Goal: Task Accomplishment & Management: Manage account settings

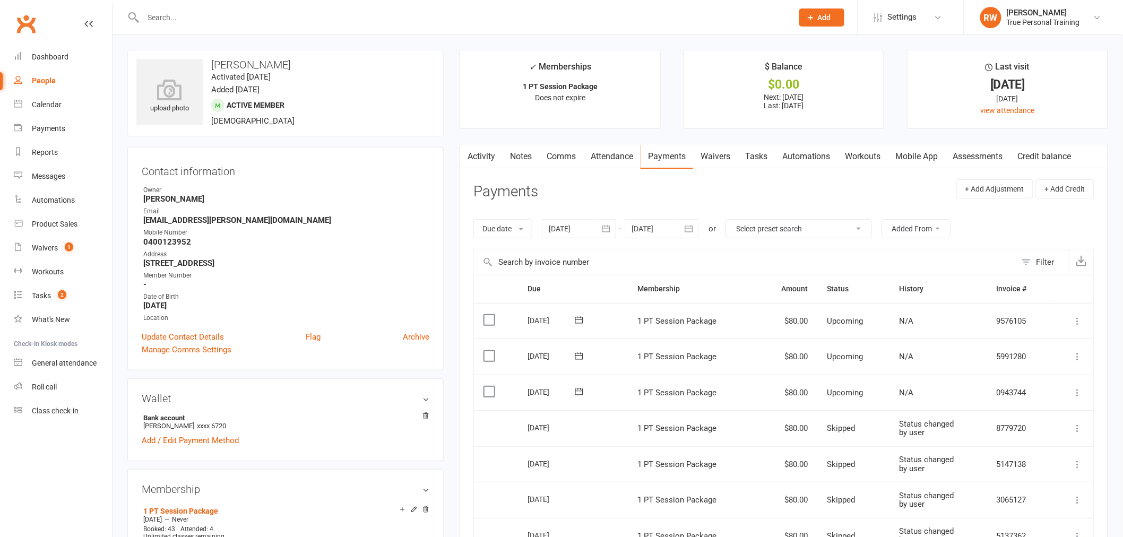
drag, startPoint x: 645, startPoint y: 194, endPoint x: 633, endPoint y: 192, distance: 12.4
click at [644, 193] on header "Payments + Add Adjustment + Add Credit" at bounding box center [783, 193] width 621 height 29
click at [219, 21] on input "text" at bounding box center [462, 17] width 645 height 15
type input "s"
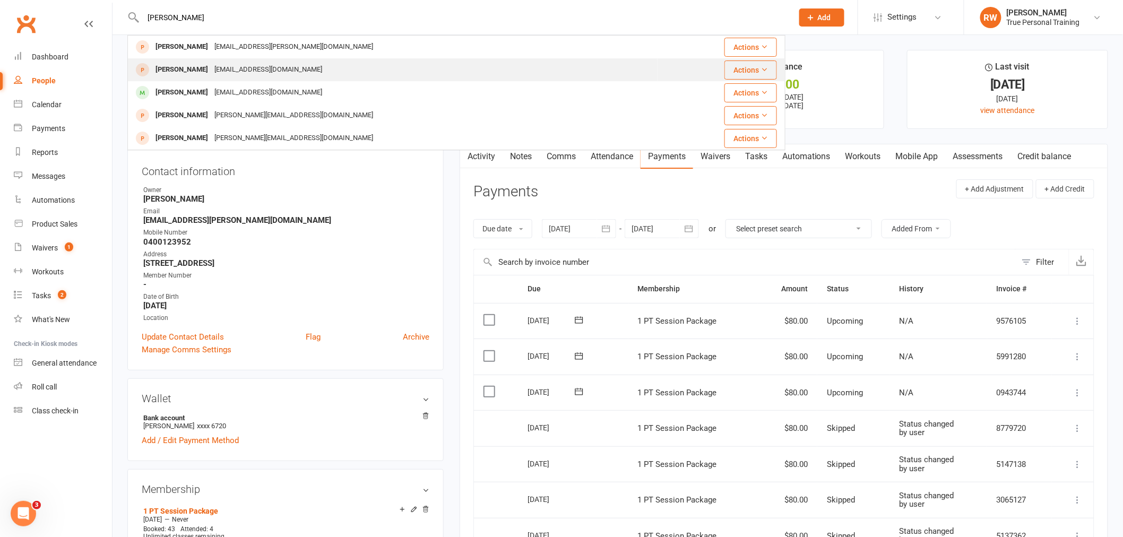
type input "sarah"
click at [201, 66] on div "Sarah Donnelly" at bounding box center [181, 69] width 59 height 15
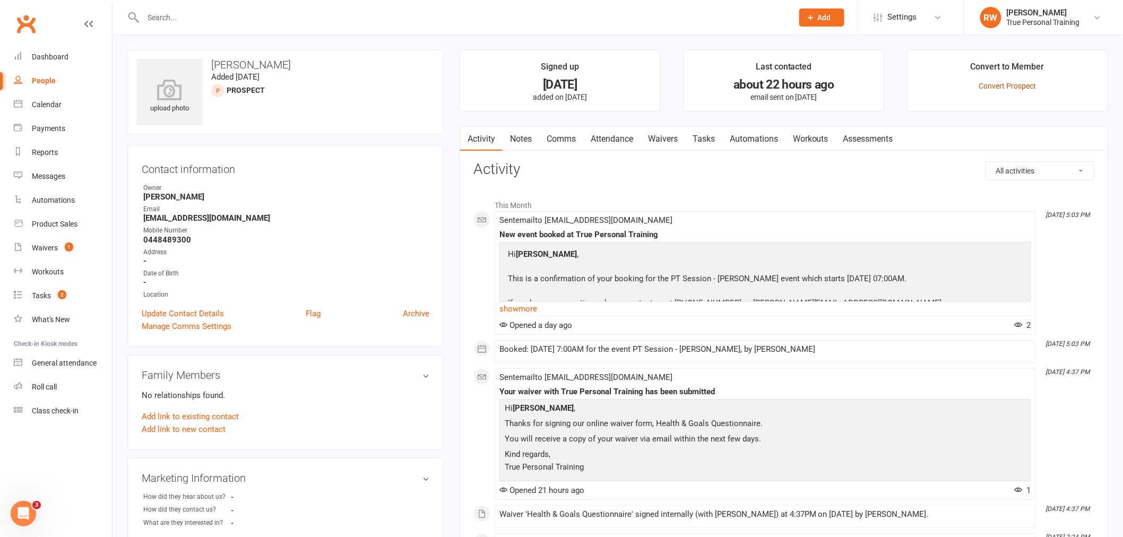
click at [1002, 83] on link "Convert Prospect" at bounding box center [1007, 86] width 57 height 8
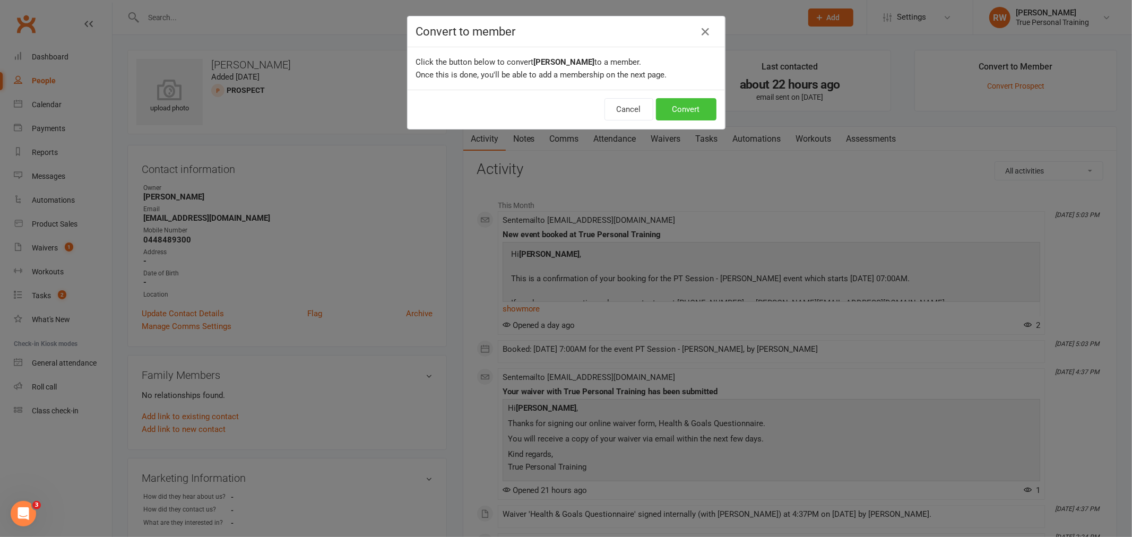
click at [696, 105] on button "Convert" at bounding box center [686, 109] width 61 height 22
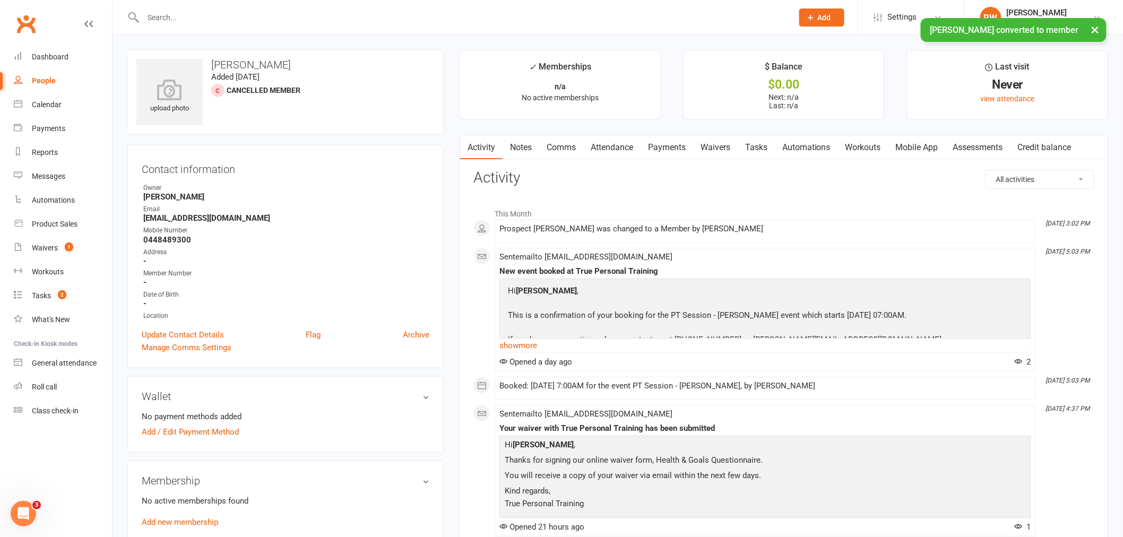
click at [705, 148] on link "Waivers" at bounding box center [715, 147] width 45 height 24
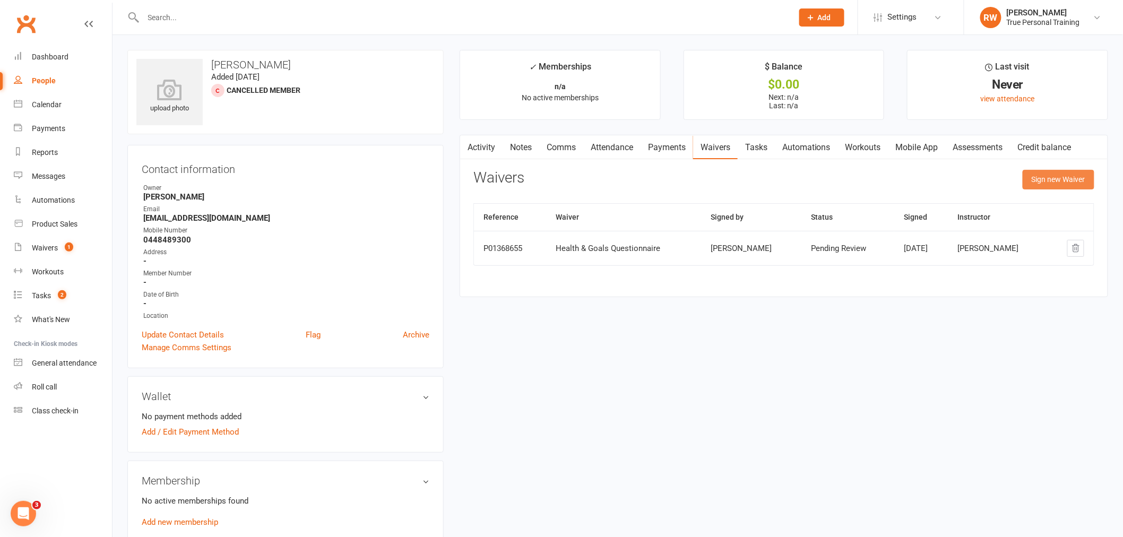
click at [1033, 179] on button "Sign new Waiver" at bounding box center [1059, 179] width 72 height 19
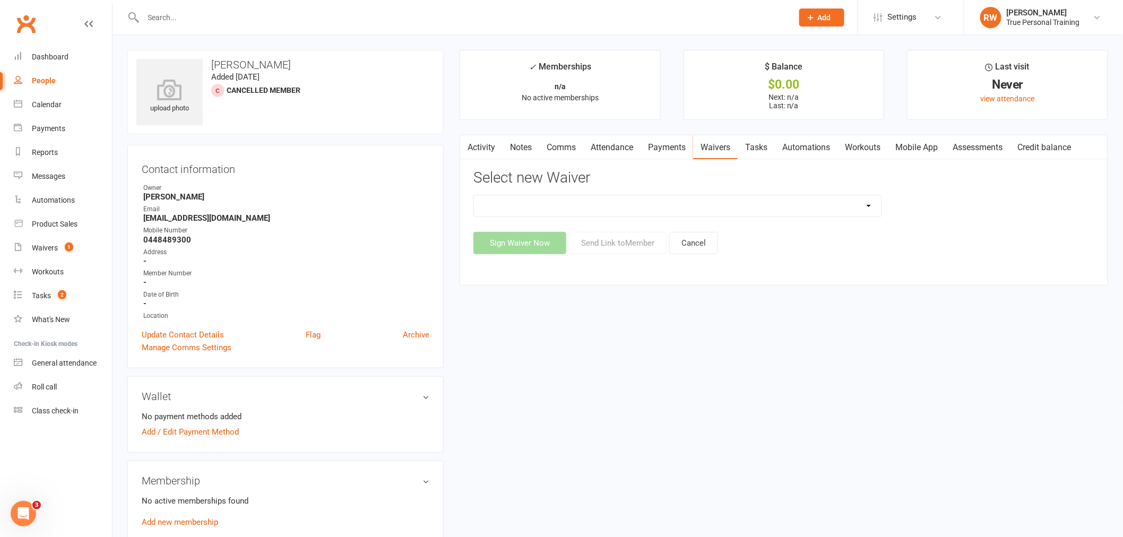
click at [583, 213] on select "Health & Goals Questionnaire Sign Up Form Sign Up Form (1) True PT- Payment Det…" at bounding box center [678, 205] width 408 height 21
select select "12141"
click at [474, 195] on select "Health & Goals Questionnaire Sign Up Form Sign Up Form (1) True PT- Payment Det…" at bounding box center [678, 205] width 408 height 21
click at [610, 242] on button "Send Link to Member" at bounding box center [618, 243] width 98 height 22
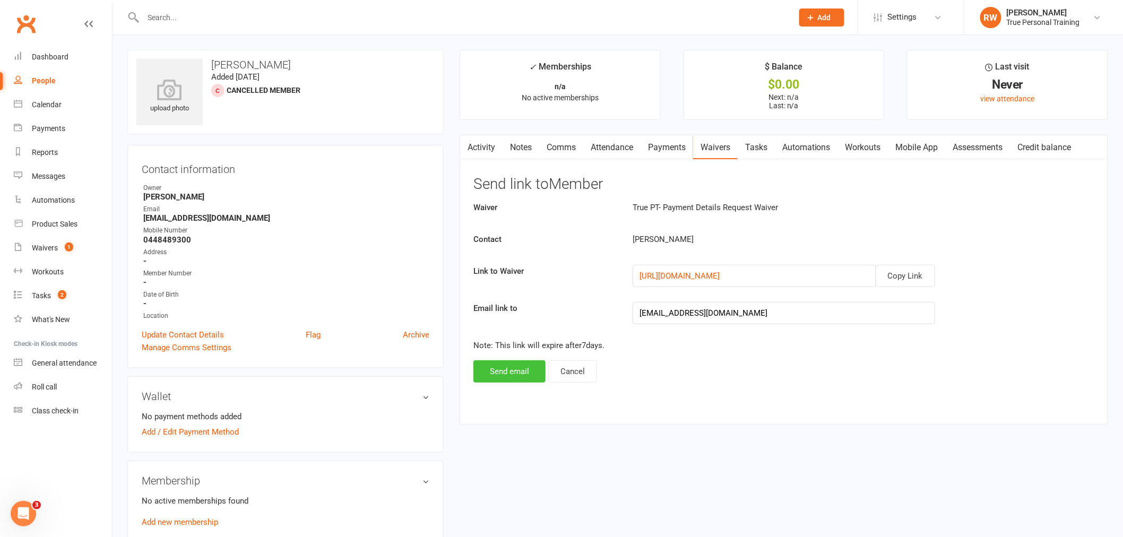
click at [509, 371] on button "Send email" at bounding box center [509, 371] width 72 height 22
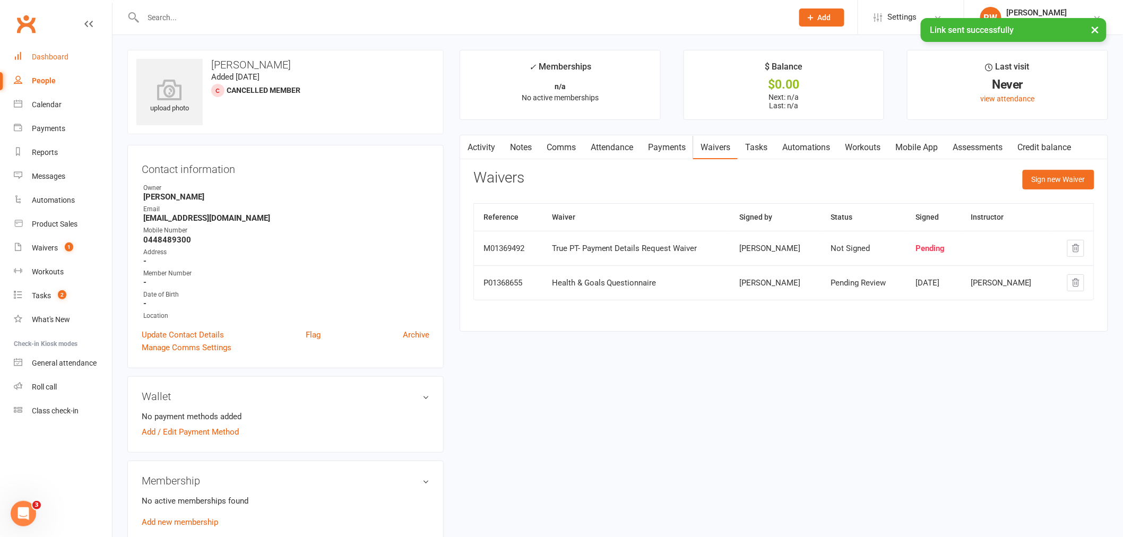
click at [42, 53] on div "Dashboard" at bounding box center [50, 57] width 37 height 8
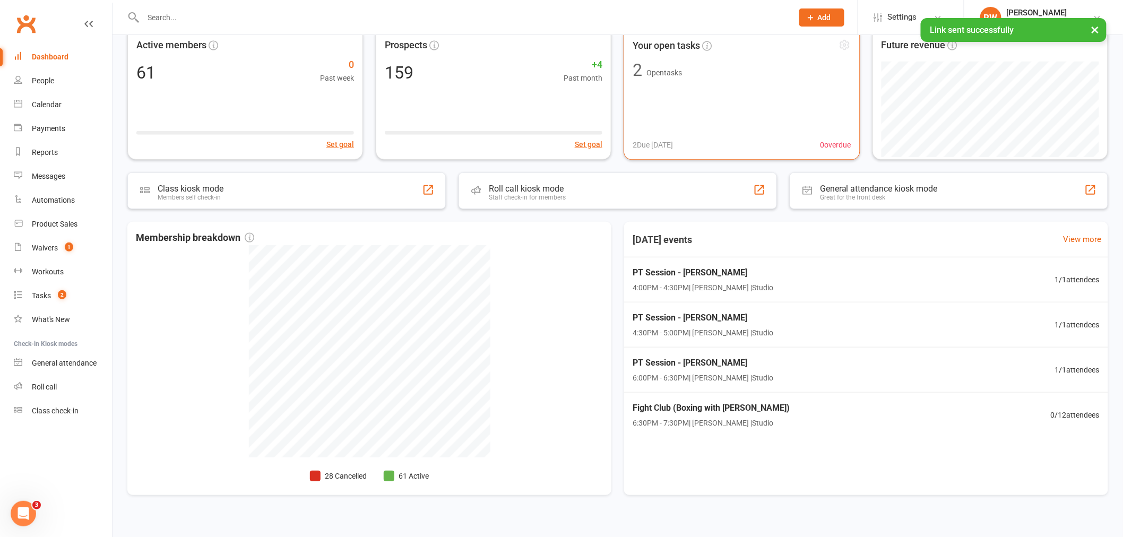
scroll to position [118, 0]
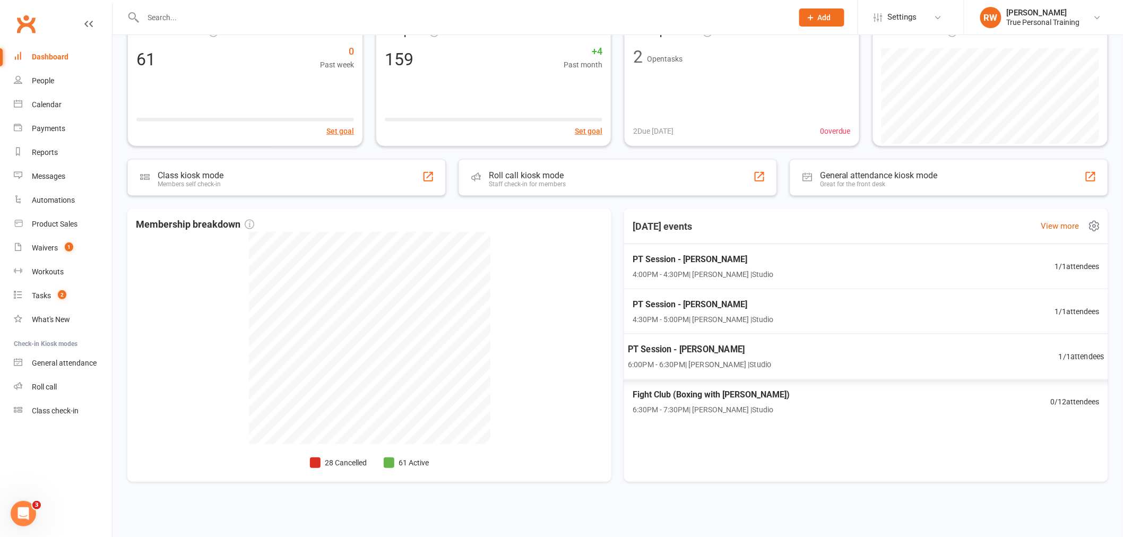
click at [793, 339] on div "PT Session - Katie O'connor 6:00PM - 6:30PM | Ryan Warwick | Studio 1 / 1 atten…" at bounding box center [866, 357] width 503 height 46
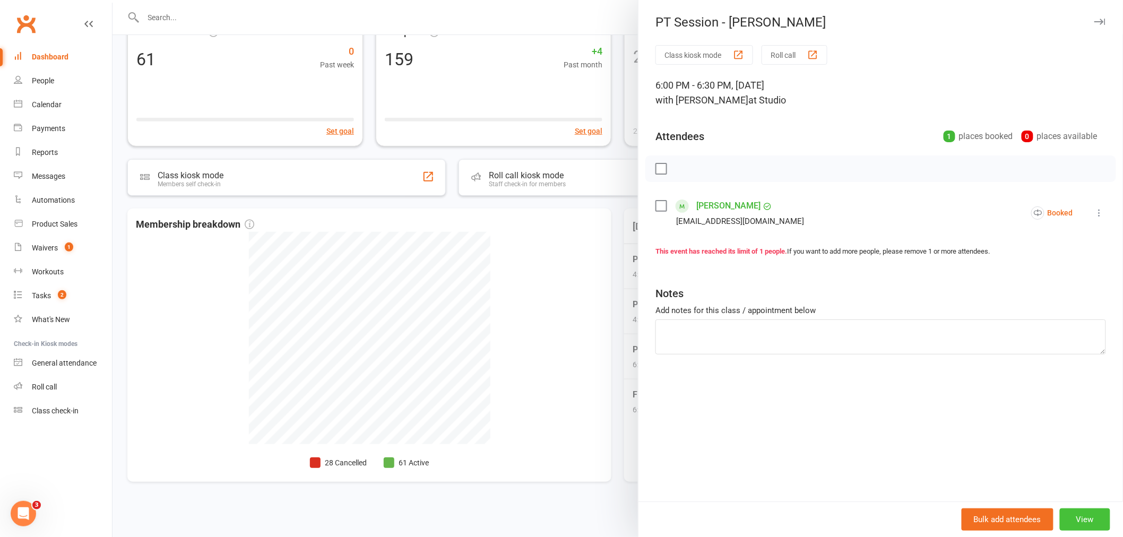
click at [1088, 518] on button "View" at bounding box center [1085, 519] width 50 height 22
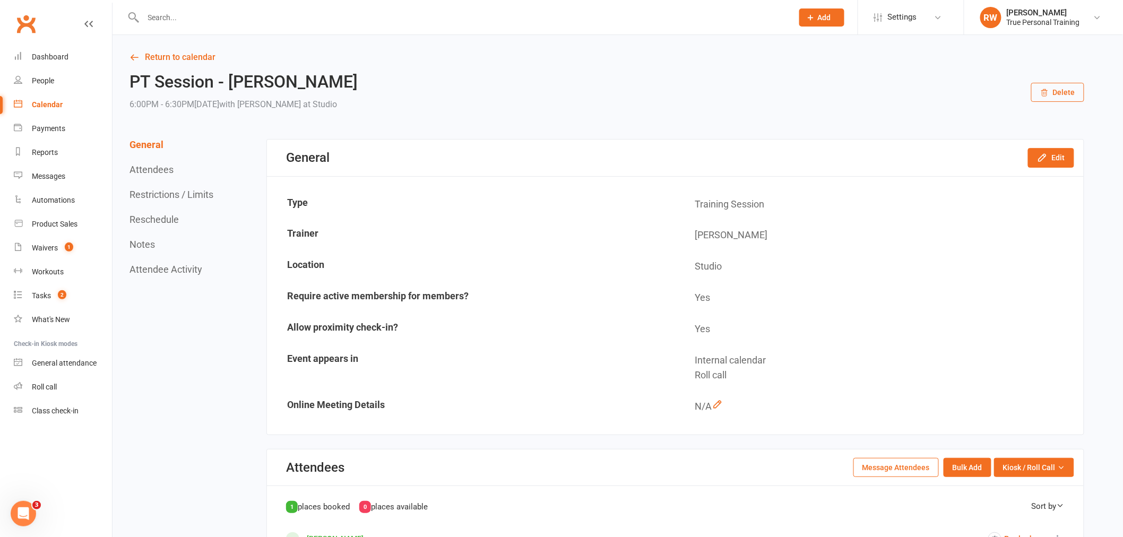
click at [1068, 98] on button "Delete" at bounding box center [1057, 92] width 53 height 19
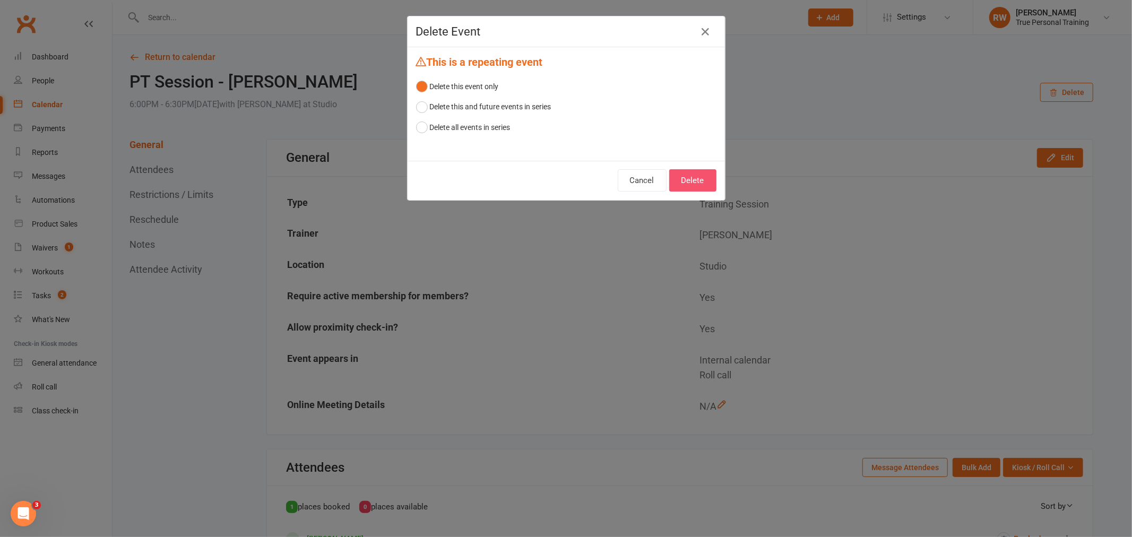
click at [703, 192] on button "Delete" at bounding box center [692, 180] width 47 height 22
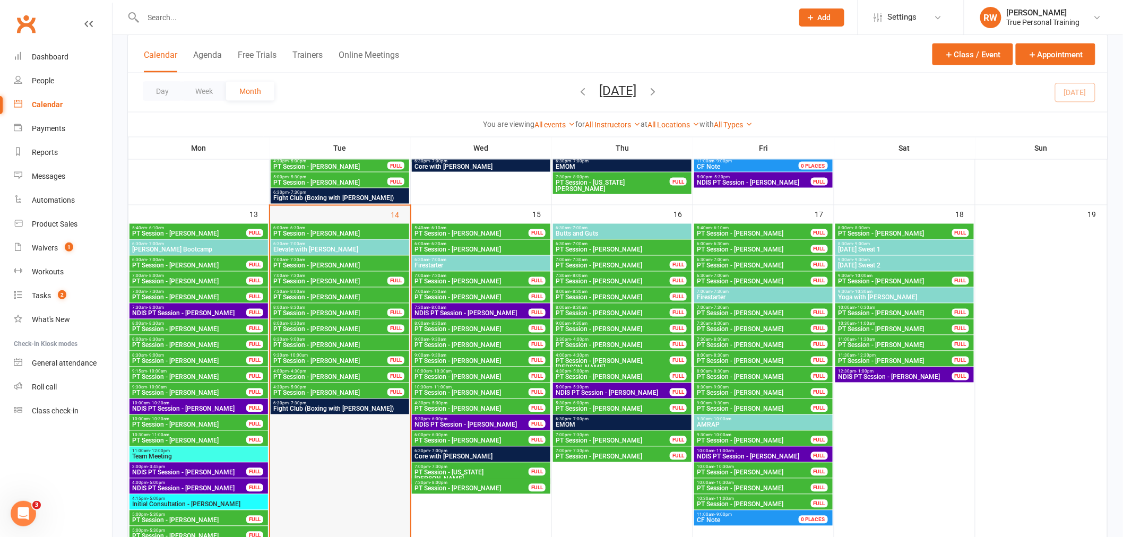
click at [320, 478] on div at bounding box center [340, 431] width 138 height 414
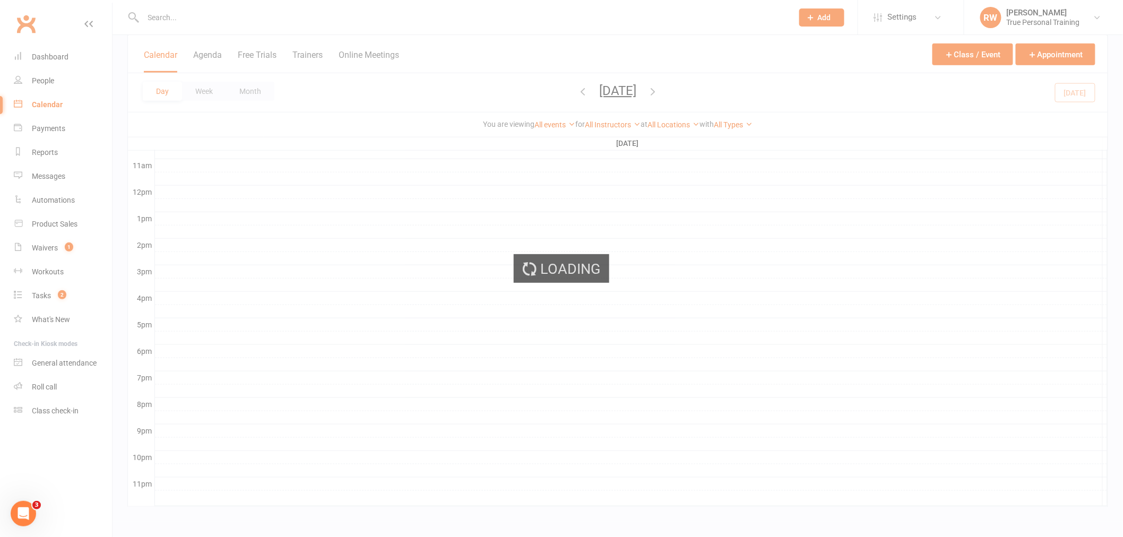
scroll to position [349, 0]
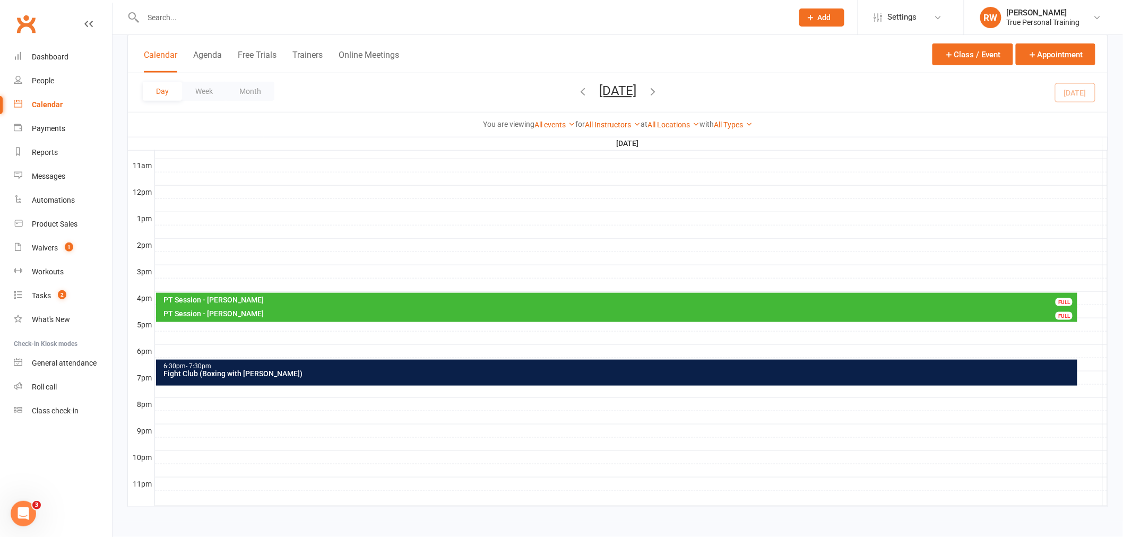
click at [170, 325] on div at bounding box center [631, 324] width 953 height 13
click at [167, 297] on button "Add Appointment" at bounding box center [176, 302] width 62 height 13
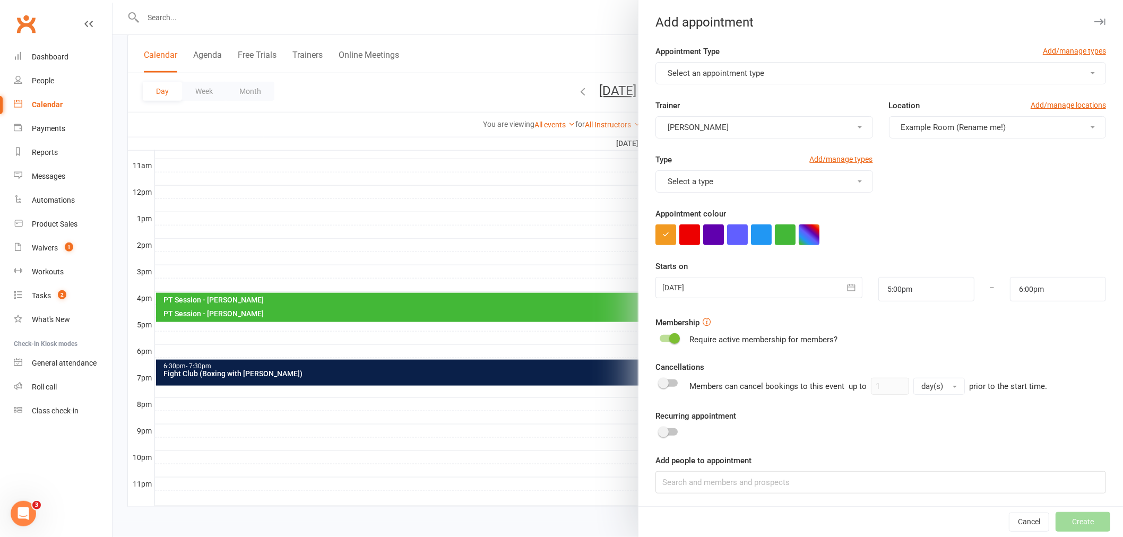
click at [860, 76] on button "Select an appointment type" at bounding box center [880, 73] width 451 height 22
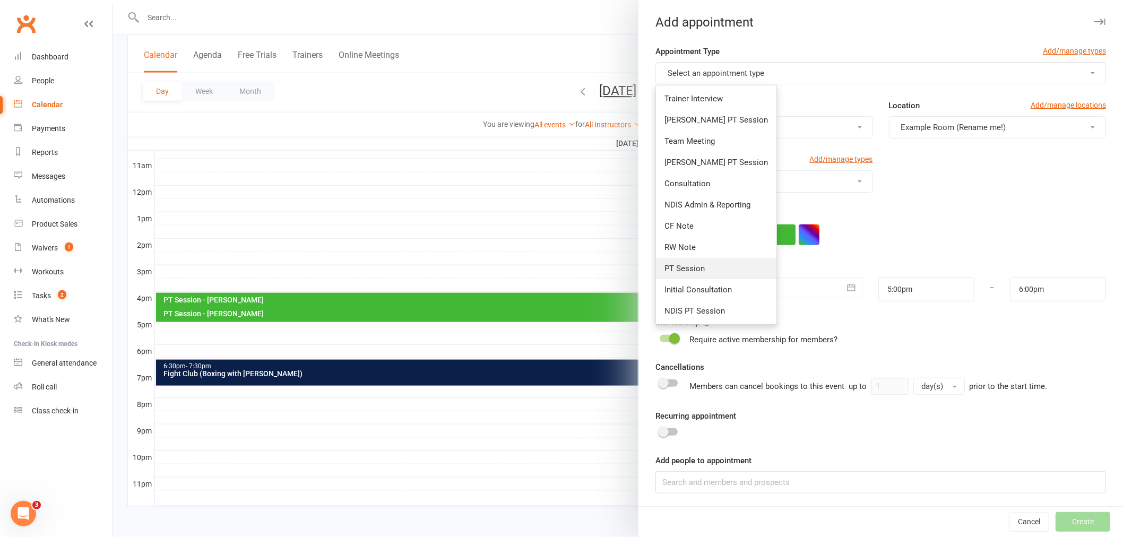
drag, startPoint x: 694, startPoint y: 262, endPoint x: 966, endPoint y: 181, distance: 284.0
click at [694, 262] on link "PT Session" at bounding box center [716, 268] width 120 height 21
type input "5:30pm"
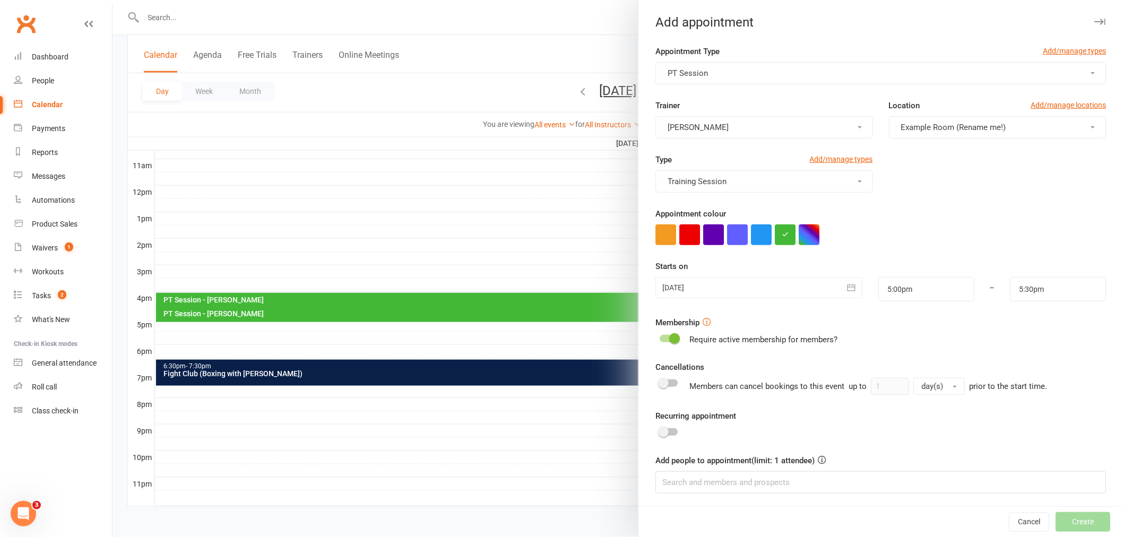
click at [981, 128] on span "Example Room (Rename me!)" at bounding box center [953, 128] width 105 height 10
click at [898, 178] on link "Studio" at bounding box center [950, 173] width 122 height 21
click at [820, 479] on input at bounding box center [880, 480] width 451 height 22
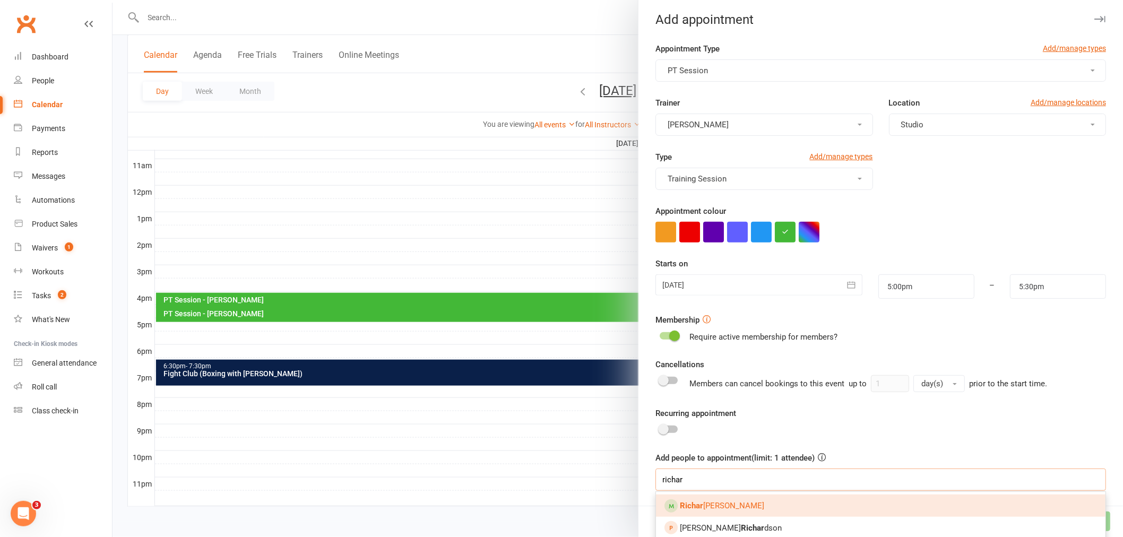
type input "richar"
click at [779, 497] on link "Richar d Morris" at bounding box center [881, 506] width 450 height 22
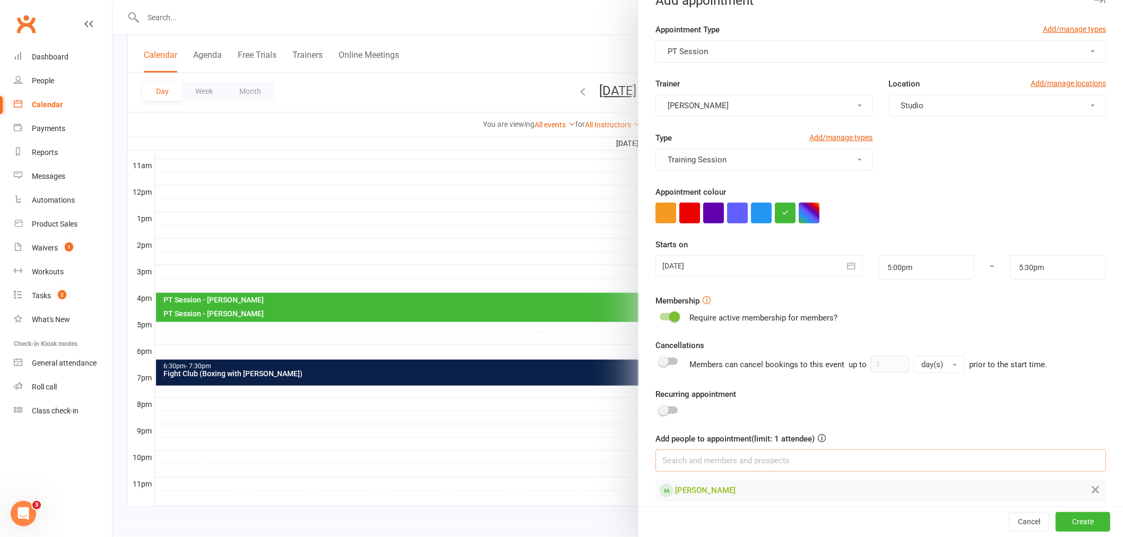
scroll to position [32, 0]
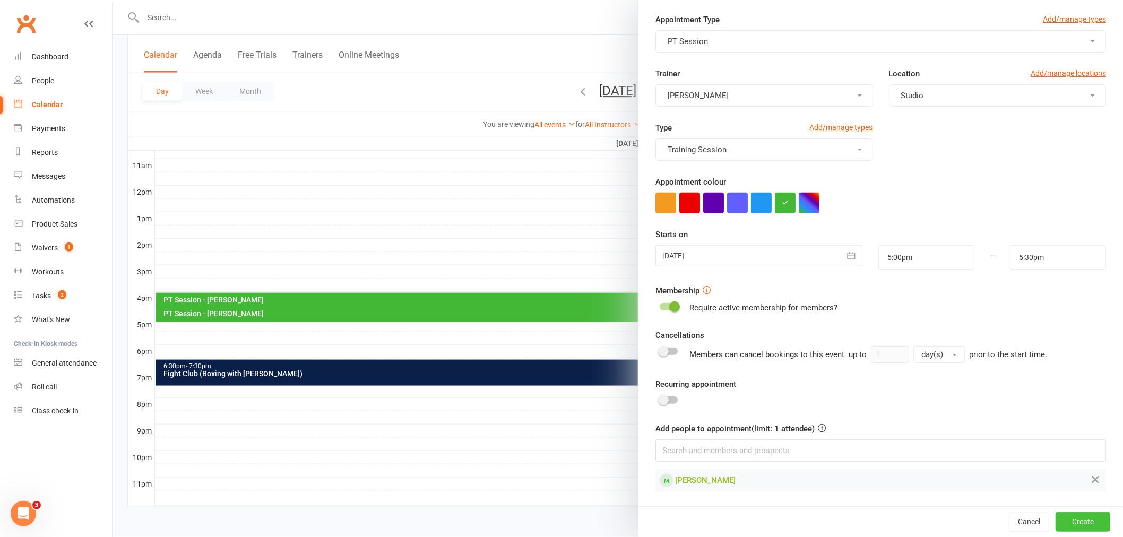
click at [1063, 522] on button "Create" at bounding box center [1083, 521] width 55 height 19
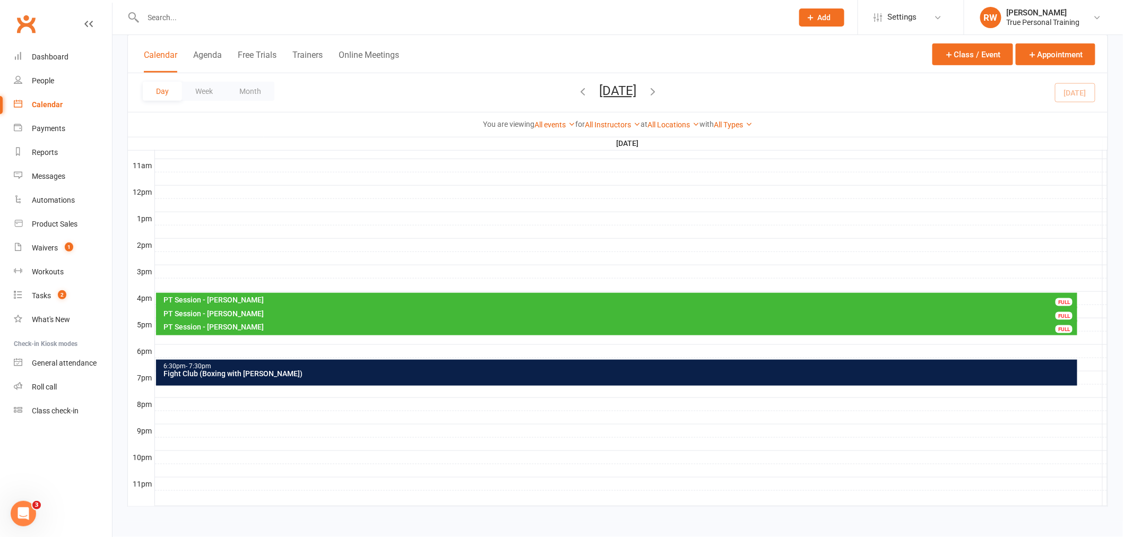
click at [659, 87] on icon "button" at bounding box center [653, 91] width 12 height 12
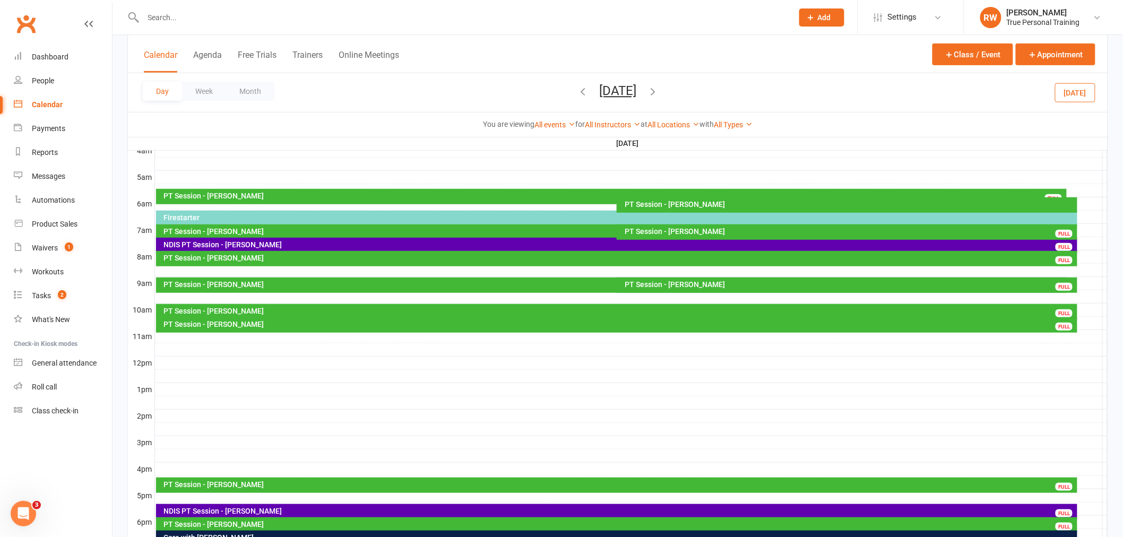
scroll to position [172, 0]
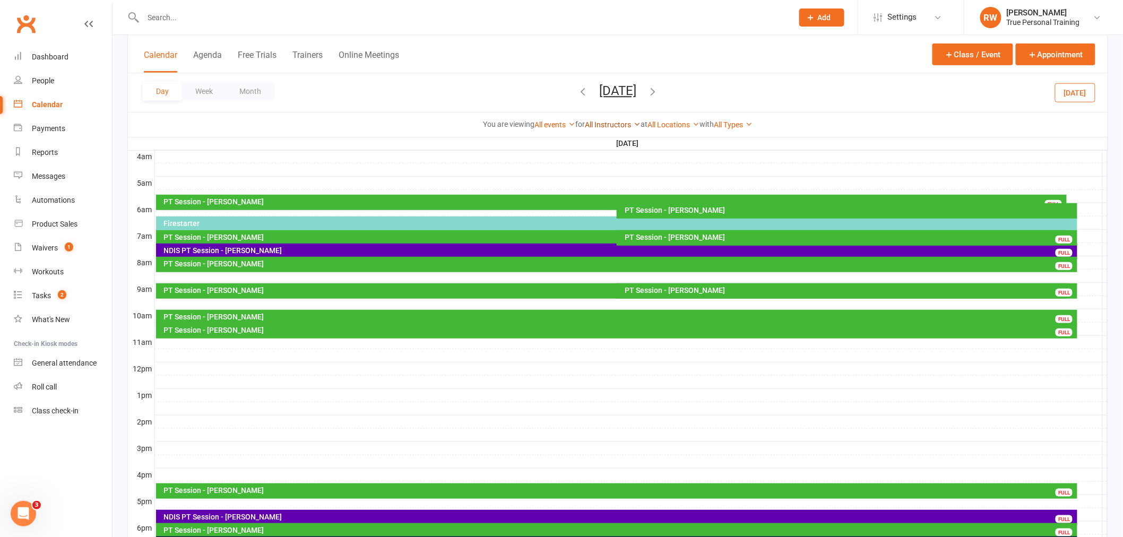
click at [607, 122] on link "All Instructors" at bounding box center [613, 124] width 56 height 8
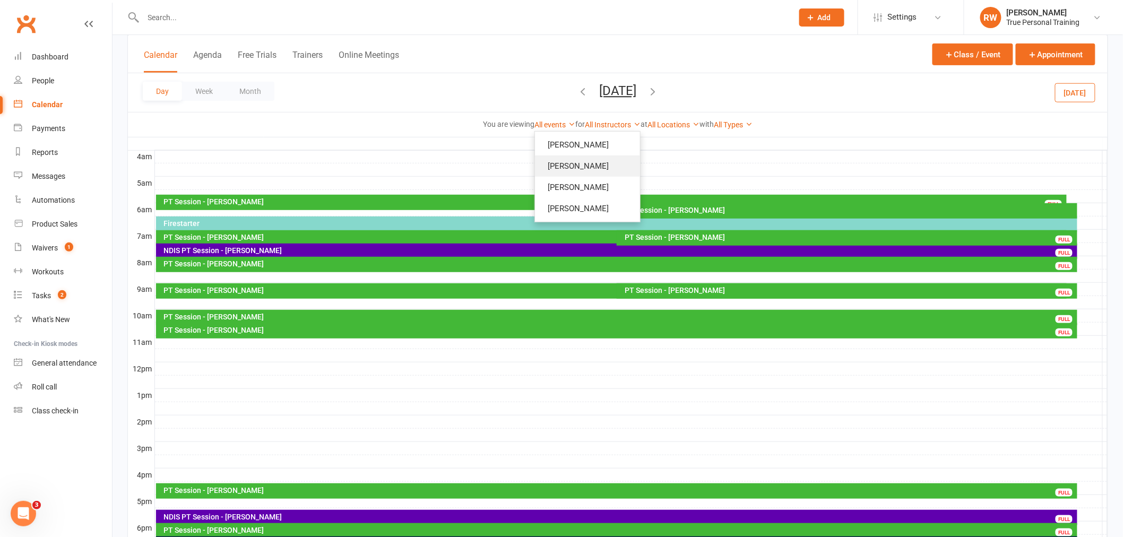
click at [588, 166] on link "[PERSON_NAME]" at bounding box center [587, 165] width 105 height 21
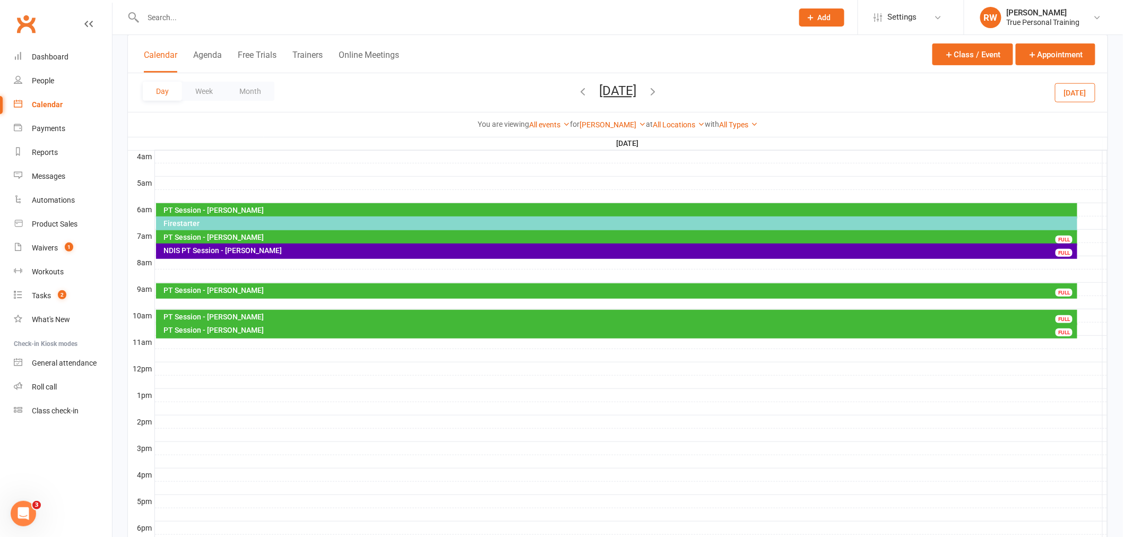
click at [420, 68] on div "Calendar Agenda Free Trials Trainers Online Meetings Class / Event Appointment" at bounding box center [618, 54] width 980 height 38
